Goal: Information Seeking & Learning: Understand process/instructions

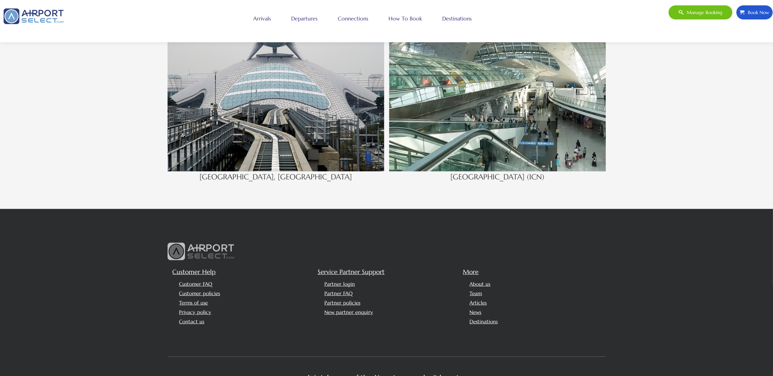
scroll to position [693, 0]
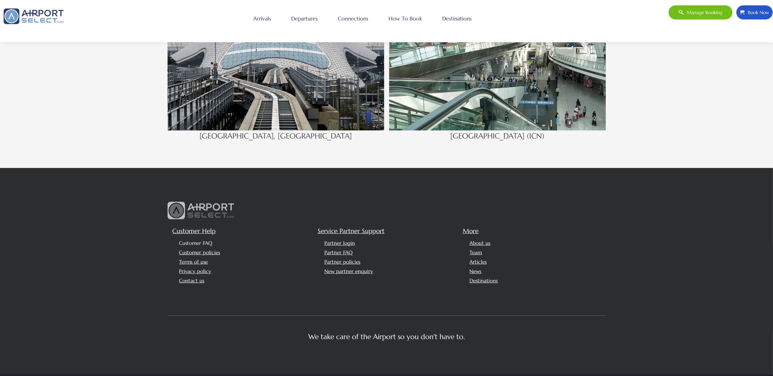
click at [197, 240] on link "Customer FAQ" at bounding box center [195, 243] width 33 height 6
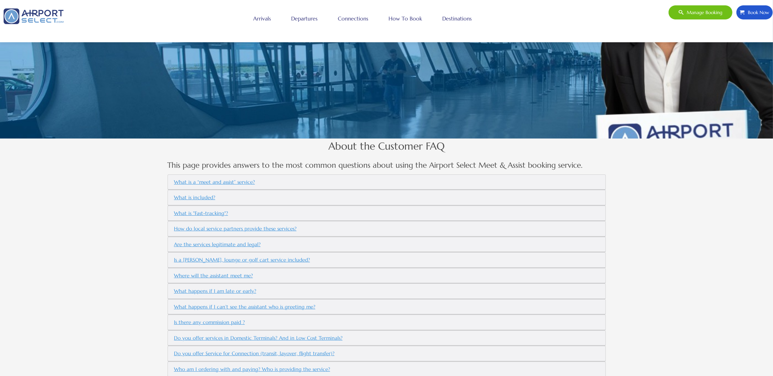
scroll to position [203, 0]
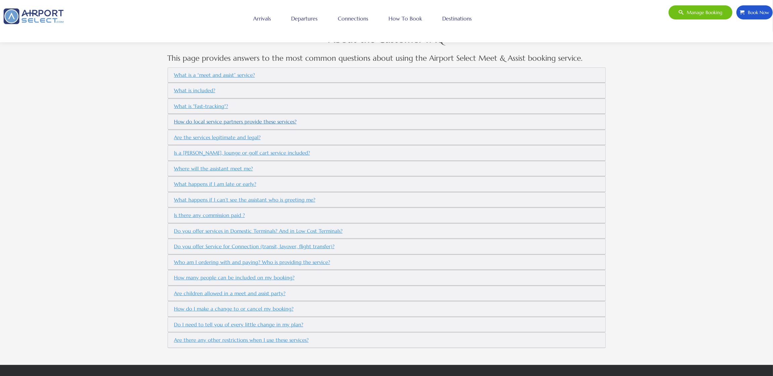
click at [220, 124] on button "How do local service partners provide these services?" at bounding box center [235, 121] width 128 height 11
click at [232, 123] on button "How do local service partners provide these services?" at bounding box center [235, 121] width 128 height 11
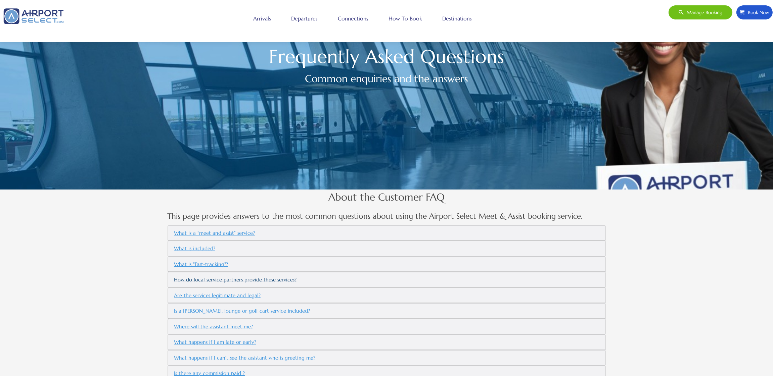
scroll to position [0, 0]
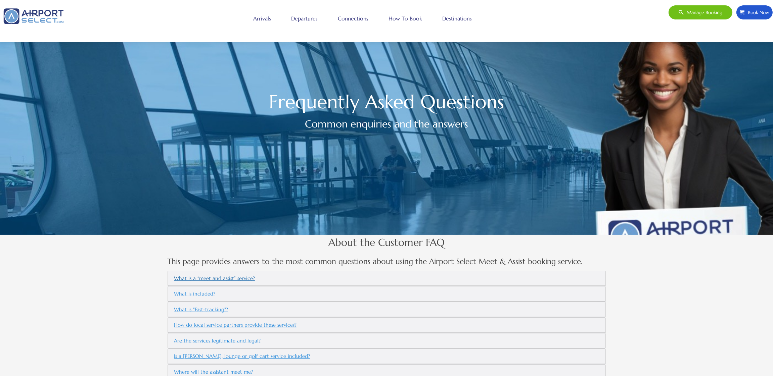
click at [207, 278] on button "What is a “meet and assist” service?" at bounding box center [214, 278] width 87 height 11
